Goal: Task Accomplishment & Management: Manage account settings

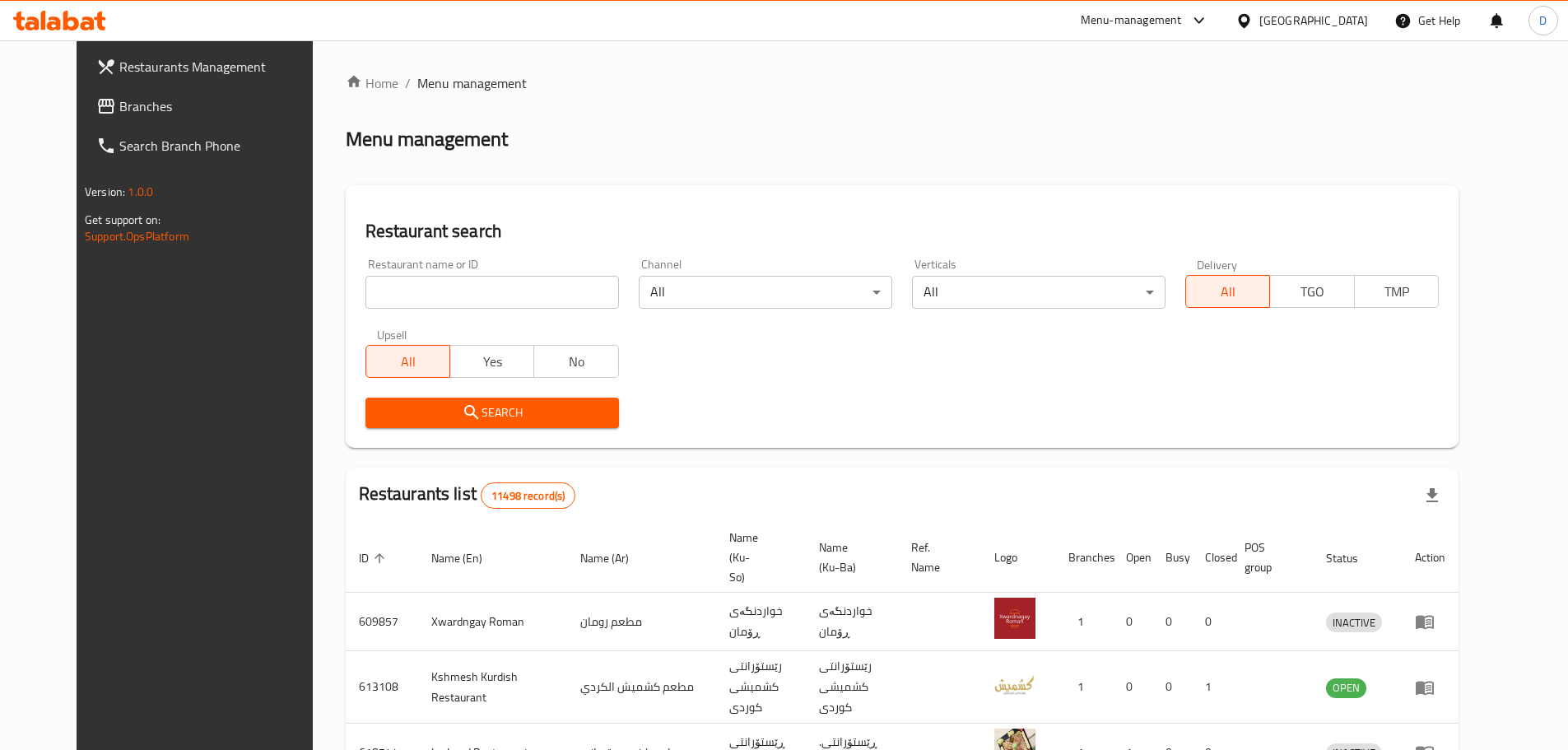
click at [552, 292] on input "search" at bounding box center [491, 292] width 253 height 33
type input "[PERSON_NAME]"
click at [467, 414] on span "Search" at bounding box center [492, 413] width 227 height 20
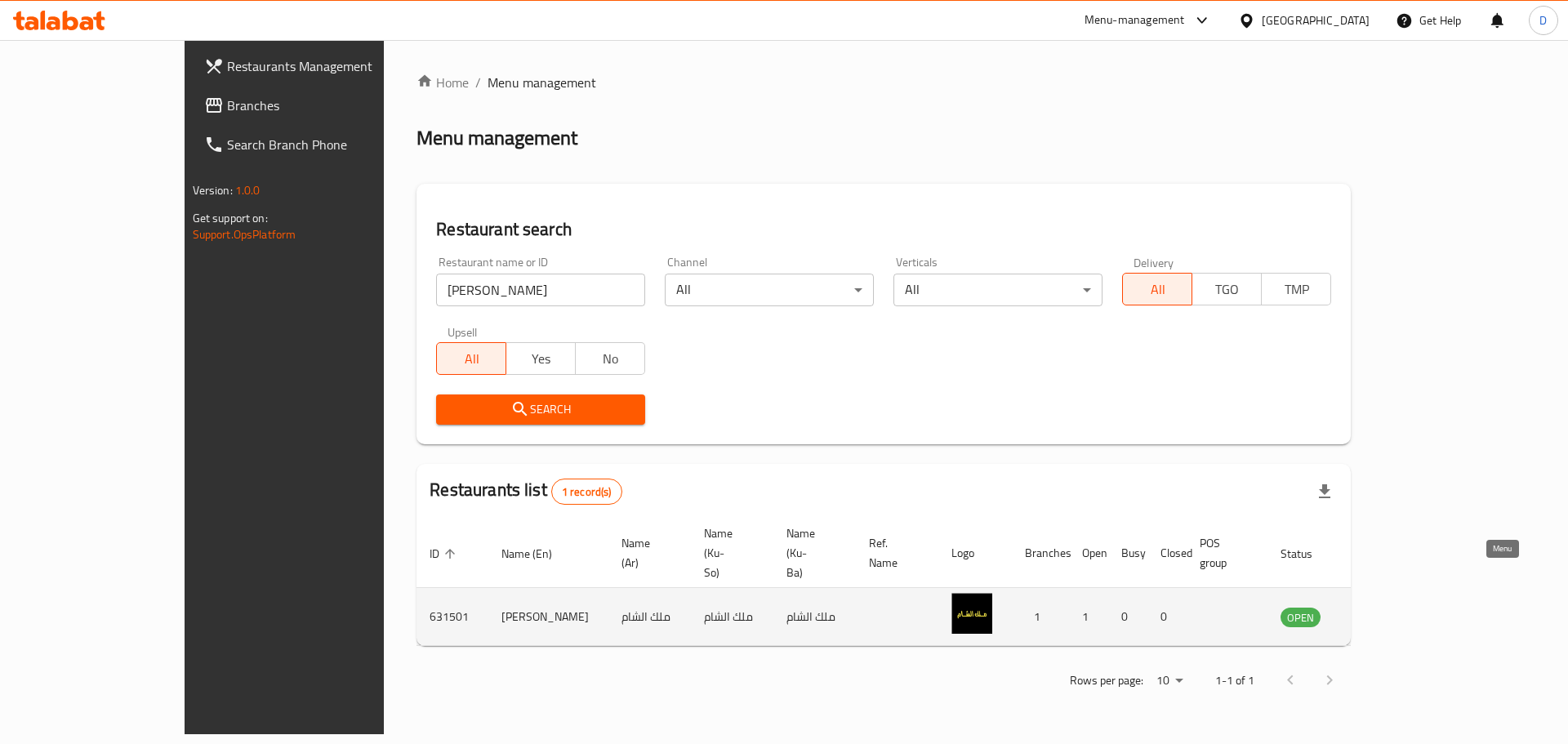
click at [1385, 611] on icon "enhanced table" at bounding box center [1375, 618] width 18 height 14
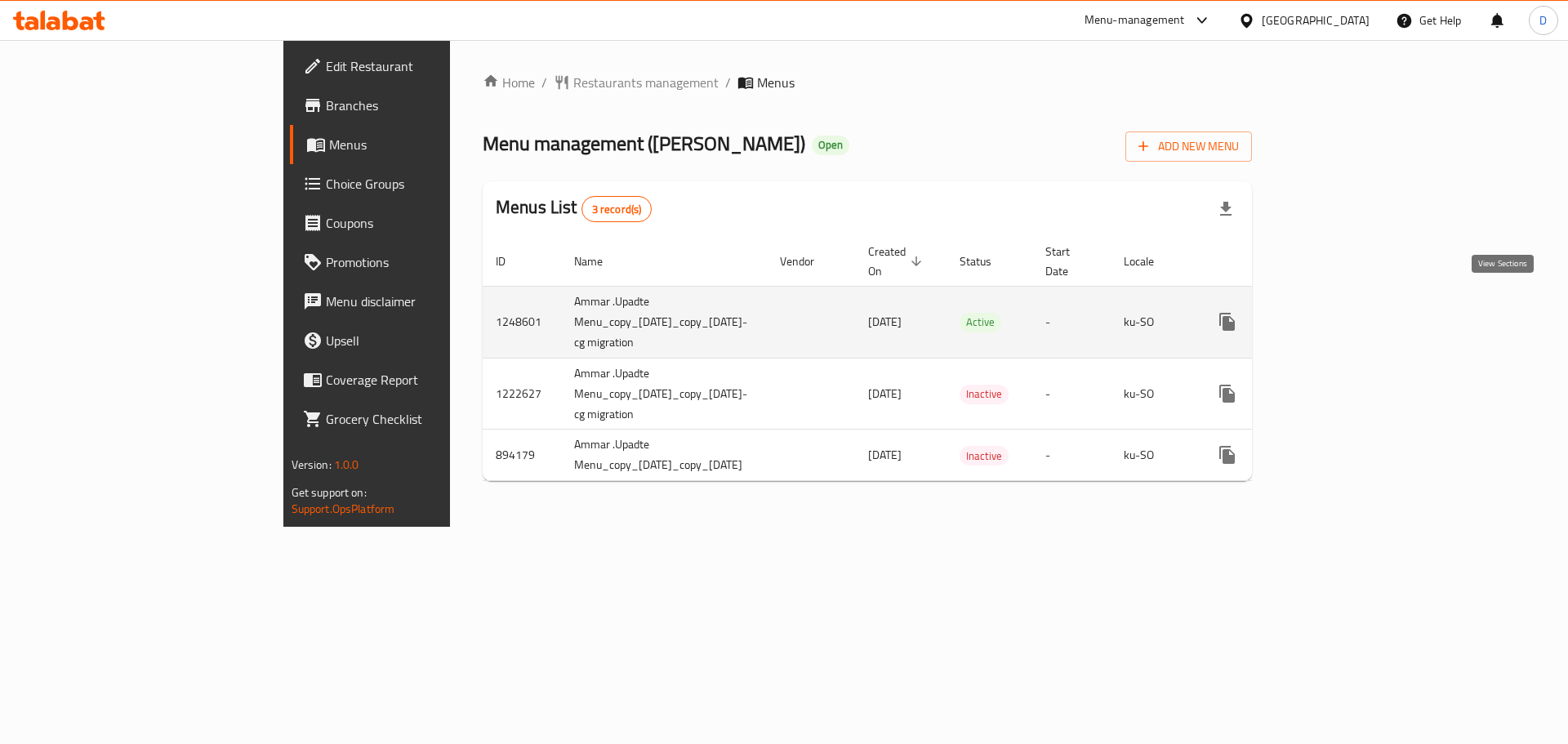
click at [1355, 312] on icon "enhanced table" at bounding box center [1345, 322] width 19 height 19
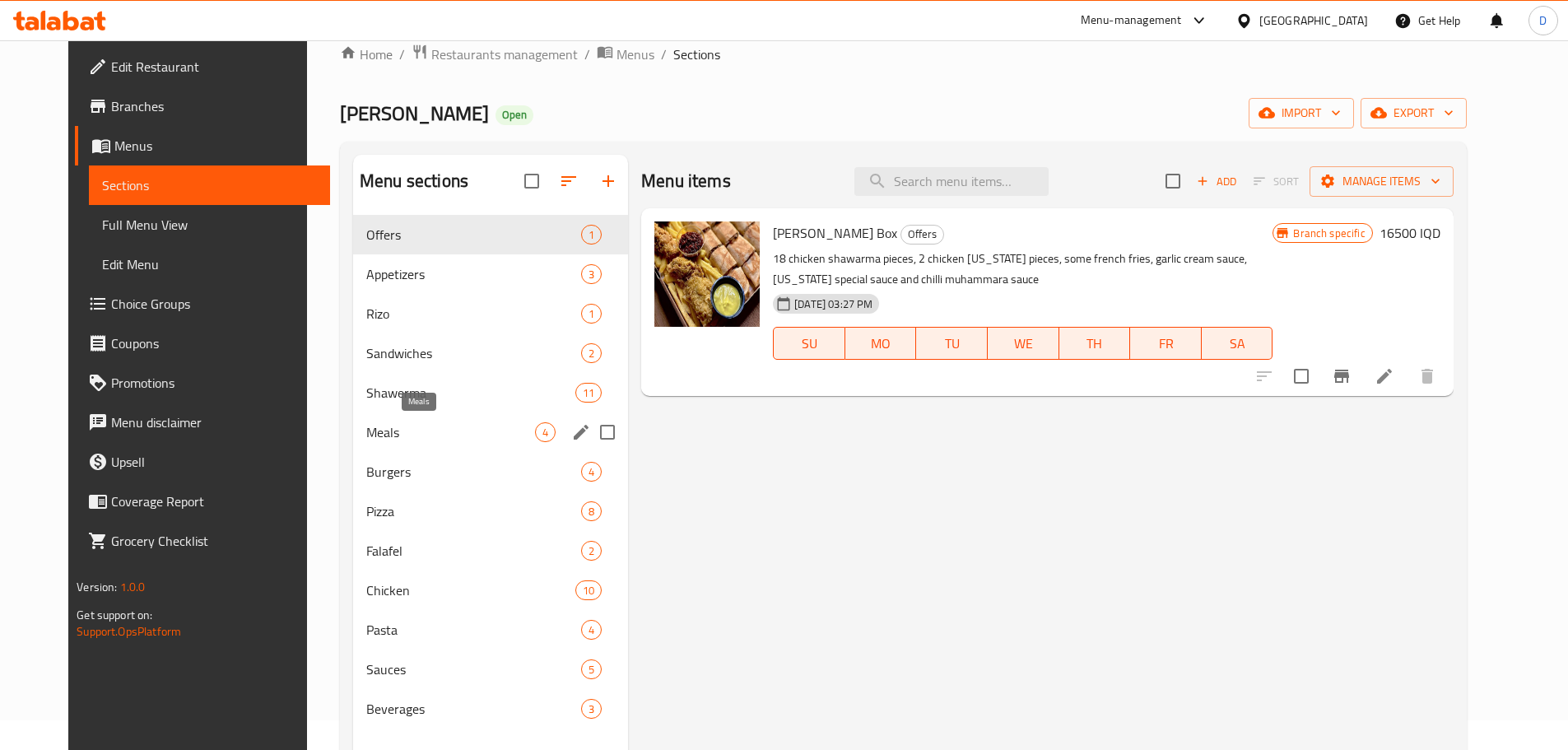
scroll to position [82, 0]
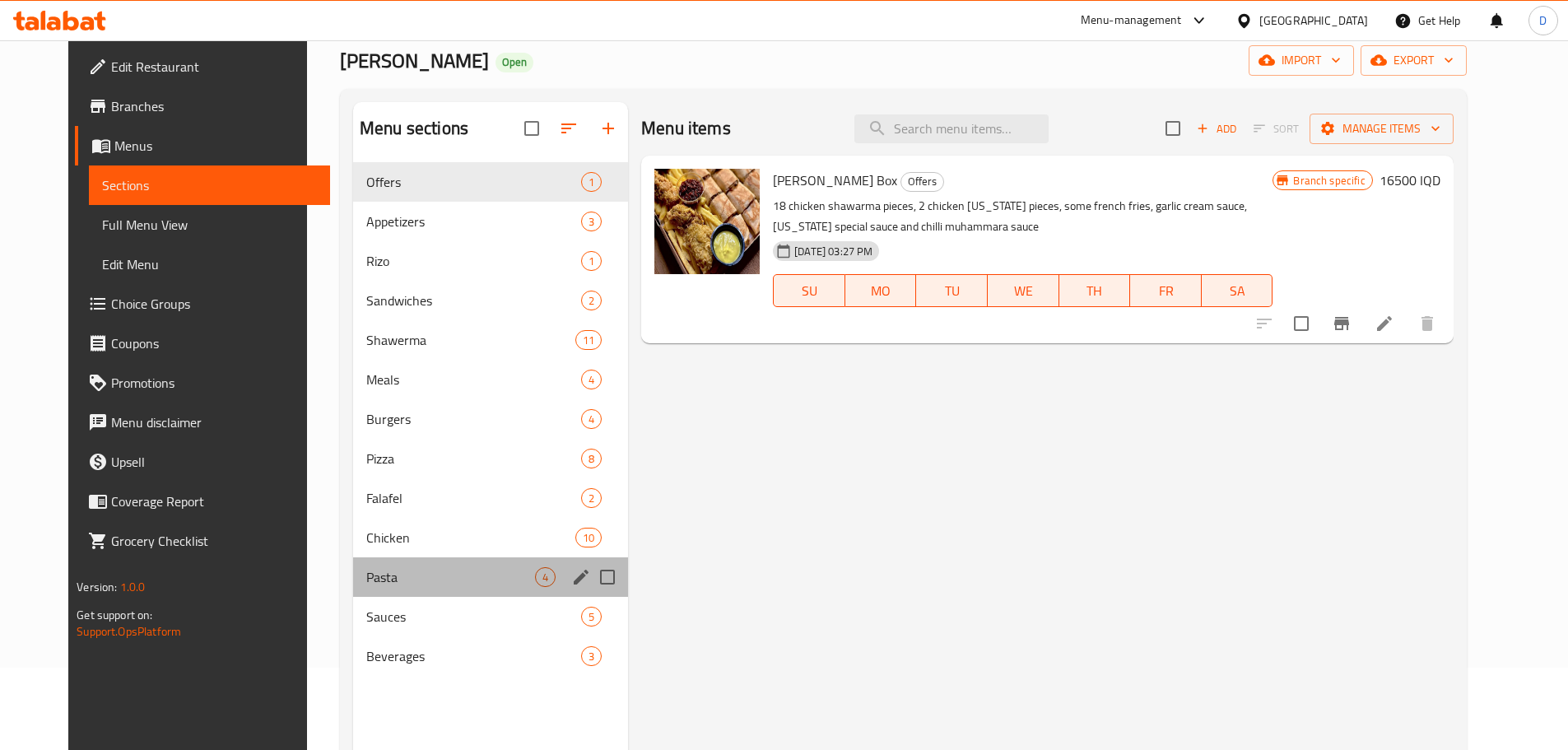
click at [415, 560] on div "Pasta 4" at bounding box center [491, 577] width 275 height 39
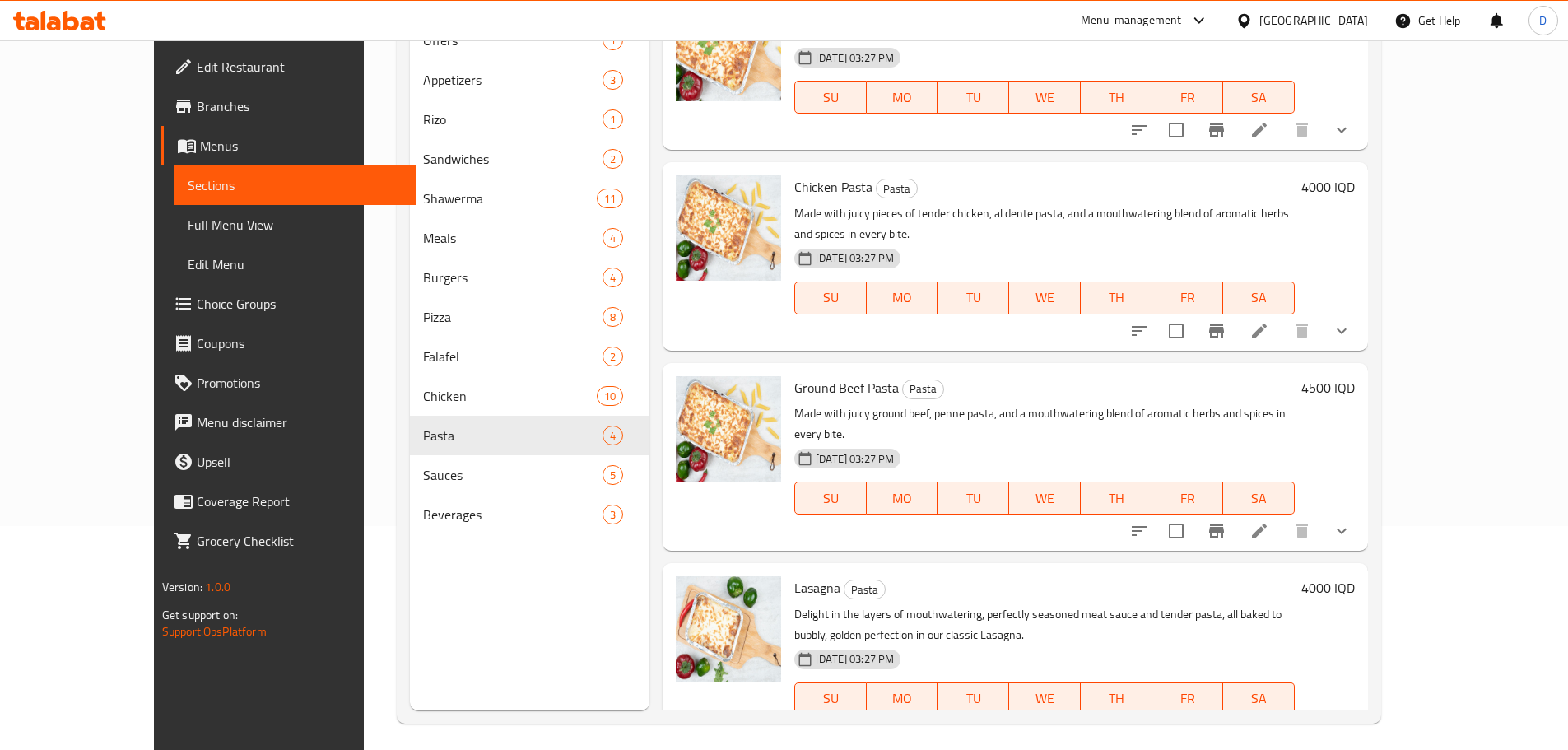
scroll to position [230, 0]
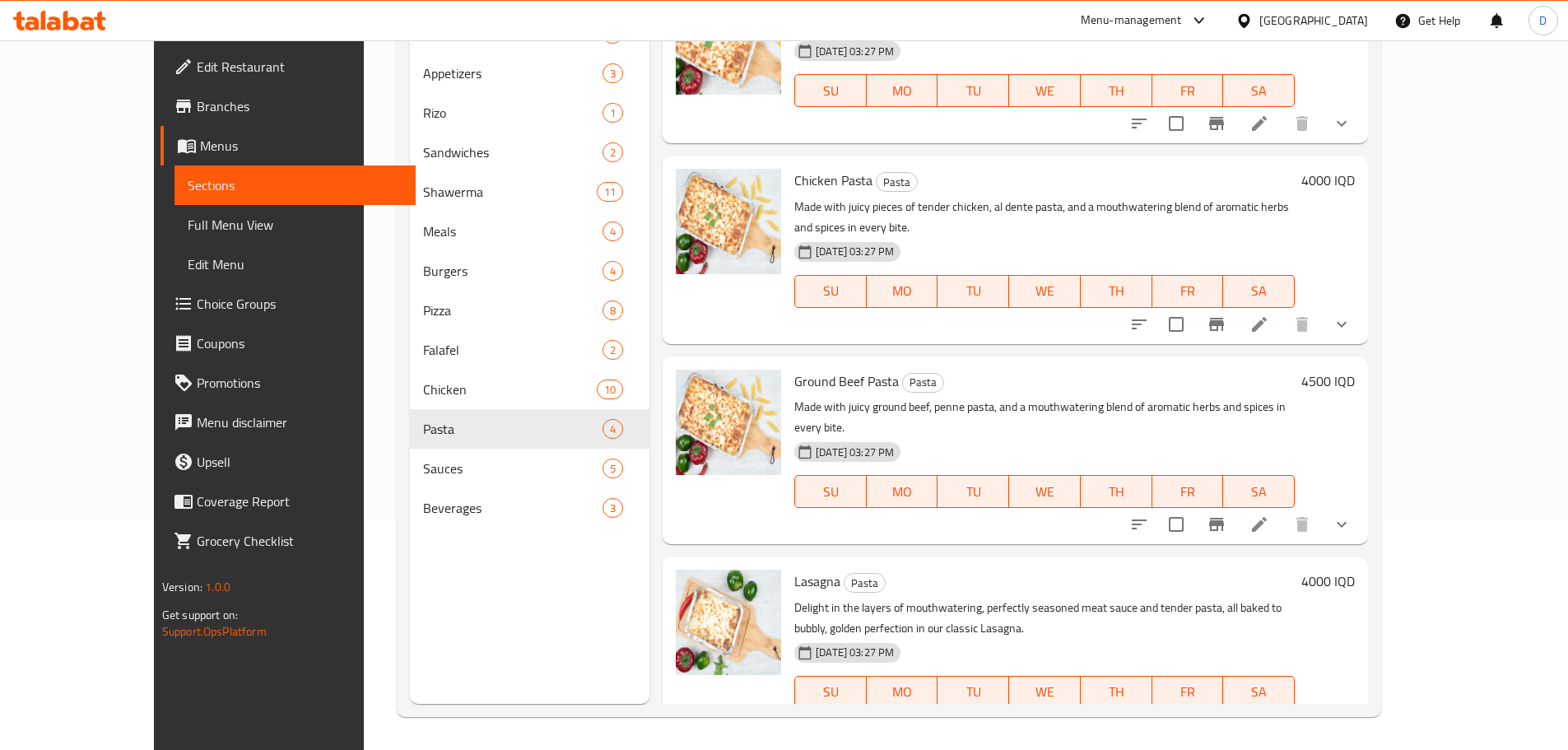
click at [1355, 570] on h6 "4000 IQD" at bounding box center [1328, 581] width 54 height 23
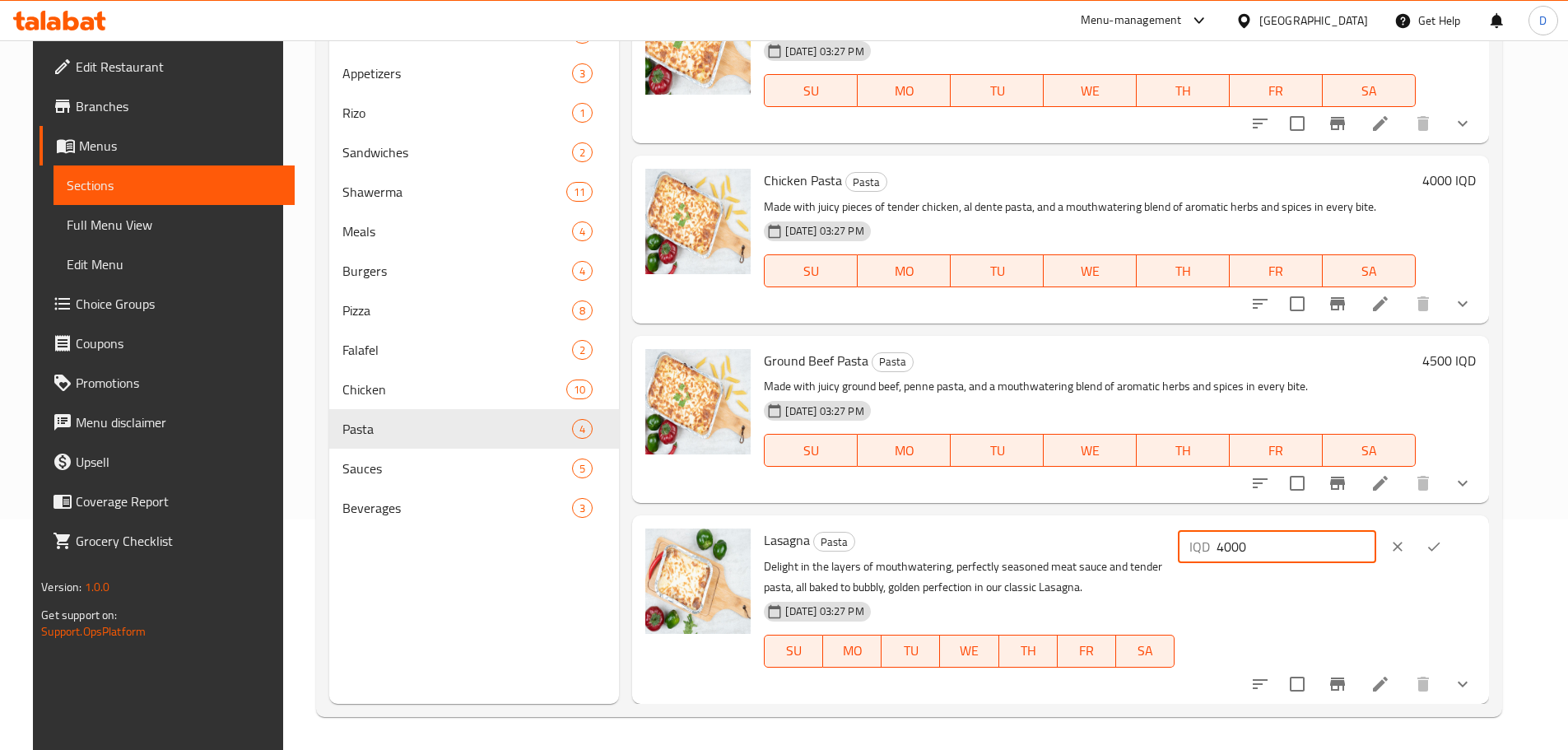
drag, startPoint x: 1278, startPoint y: 546, endPoint x: 1258, endPoint y: 547, distance: 20.0
click at [1258, 547] on div "IQD 4000 ​" at bounding box center [1277, 546] width 199 height 33
type input "6000"
click at [1443, 554] on icon "ok" at bounding box center [1433, 546] width 16 height 16
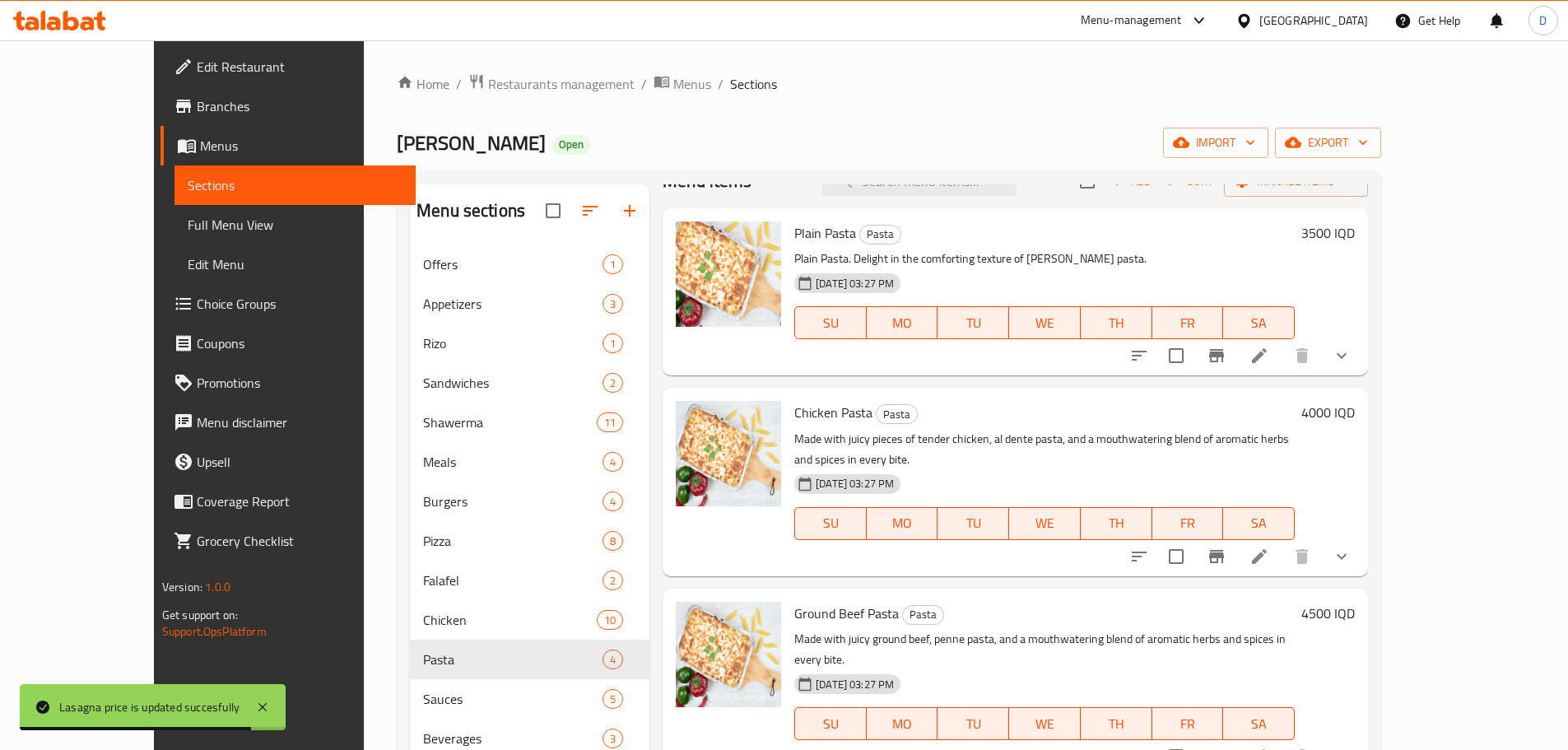
scroll to position [32, 0]
